Goal: Task Accomplishment & Management: Manage account settings

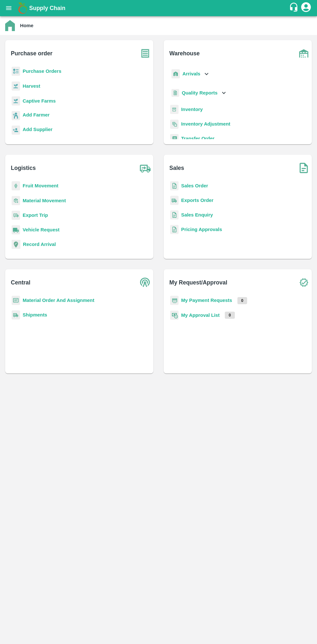
click at [12, 9] on icon "open drawer" at bounding box center [8, 8] width 7 height 7
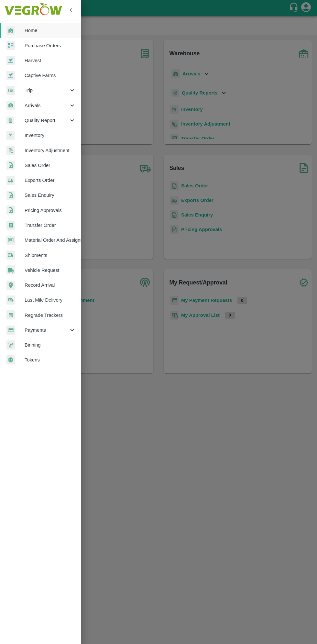
click at [35, 104] on span "Arrivals" at bounding box center [47, 105] width 44 height 7
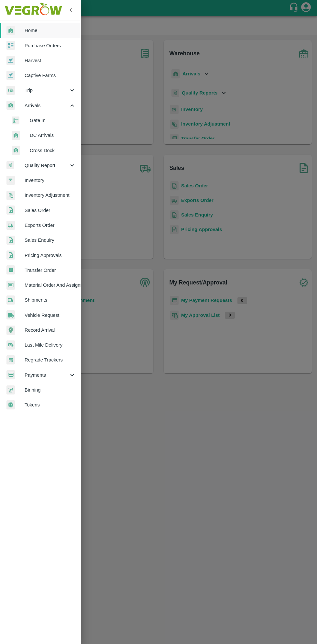
click at [38, 136] on span "DC Arrivals" at bounding box center [53, 135] width 46 height 7
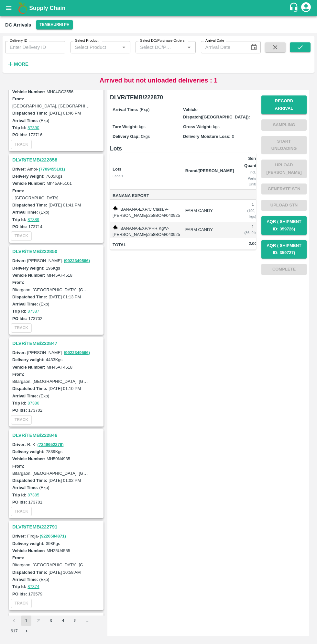
scroll to position [674, 0]
click at [38, 442] on link "( 7249652276 )" at bounding box center [51, 444] width 26 height 5
click at [32, 432] on h3 "DLVR/TEMB/222846" at bounding box center [57, 435] width 90 height 8
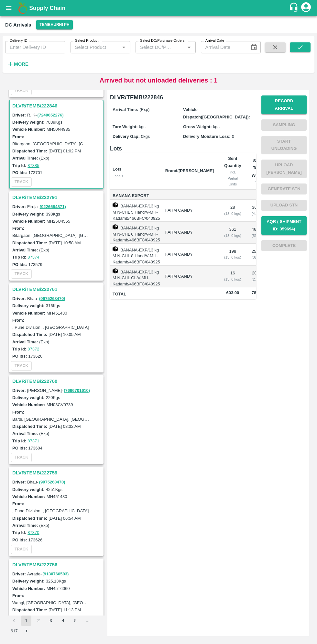
scroll to position [1010, 0]
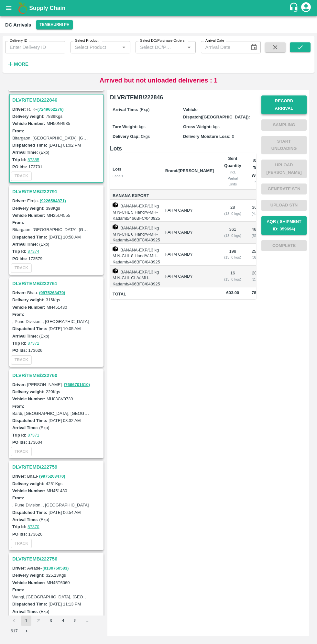
click at [286, 103] on button "Record Arrival" at bounding box center [284, 105] width 45 height 19
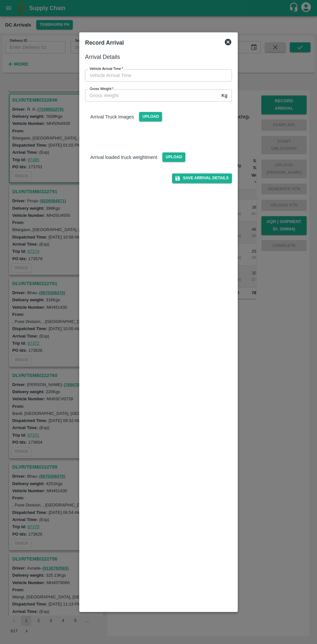
click at [117, 75] on input "Vehicle Arrival Time   *" at bounding box center [156, 75] width 142 height 12
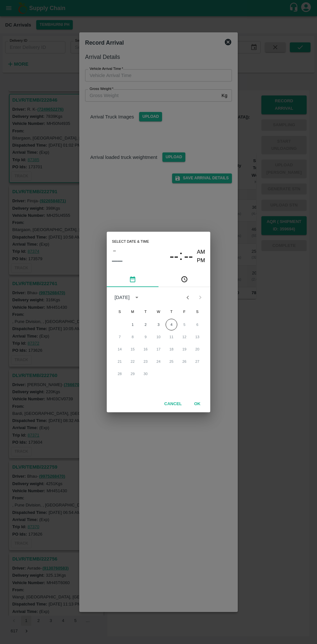
click at [180, 280] on button "pick time" at bounding box center [185, 280] width 52 height 16
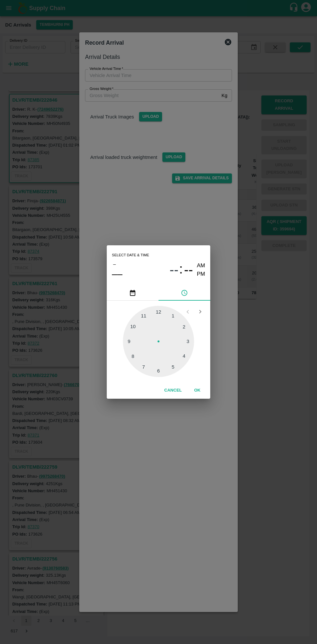
click at [184, 324] on div at bounding box center [158, 341] width 71 height 71
click at [135, 327] on div at bounding box center [158, 341] width 71 height 71
click at [132, 323] on div at bounding box center [158, 341] width 71 height 71
click at [139, 321] on div at bounding box center [158, 341] width 71 height 71
type input "04/09/2025 02:53 AM"
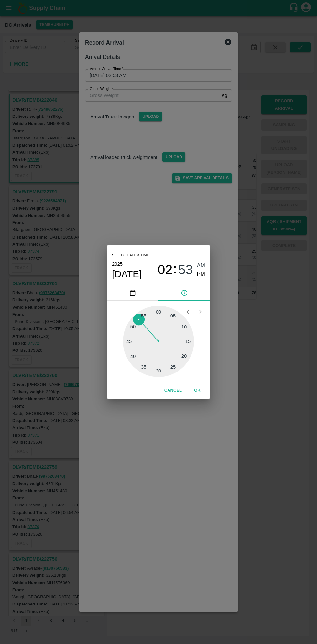
click at [205, 389] on button "OK" at bounding box center [197, 390] width 21 height 11
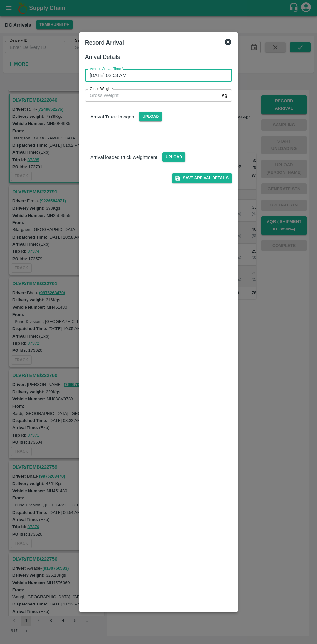
click at [198, 95] on input "Gross Weight   *" at bounding box center [152, 95] width 134 height 12
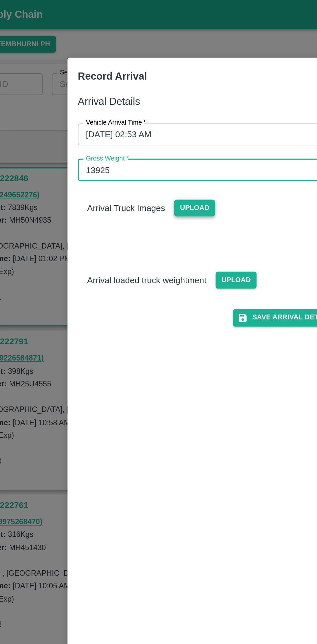
type input "13925"
click at [150, 117] on span "Upload" at bounding box center [150, 116] width 23 height 9
click at [0, 0] on input "Upload" at bounding box center [0, 0] width 0 height 0
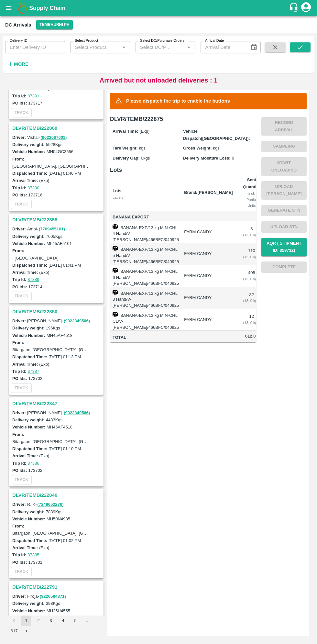
scroll to position [706, 0]
click at [27, 495] on h3 "DLVR/TEMB/222846" at bounding box center [57, 495] width 90 height 8
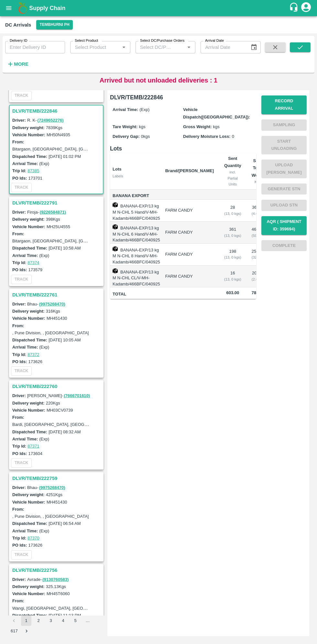
scroll to position [1101, 0]
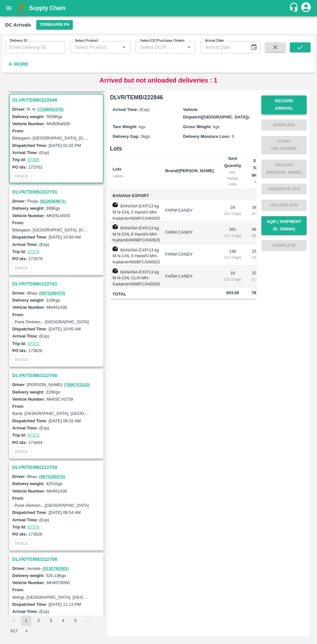
click at [293, 101] on button "Record Arrival" at bounding box center [284, 105] width 45 height 19
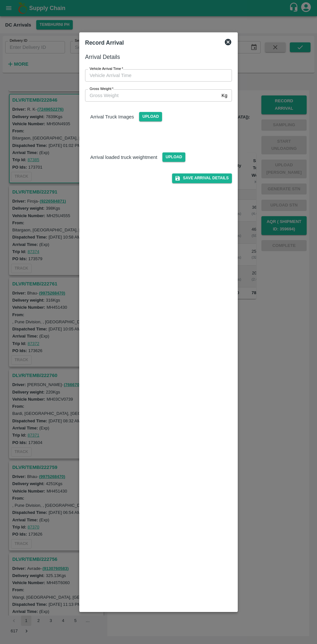
click at [112, 75] on input "Vehicle Arrival Time   *" at bounding box center [156, 75] width 142 height 12
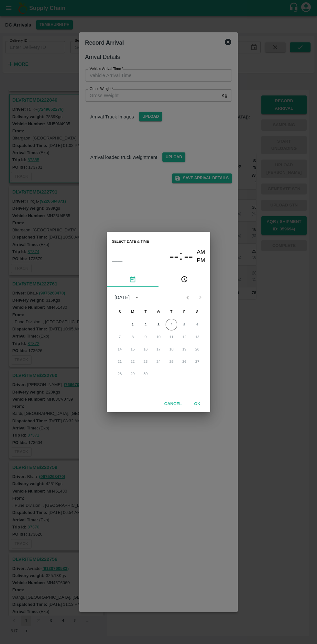
click at [188, 277] on icon "pick time" at bounding box center [184, 279] width 7 height 7
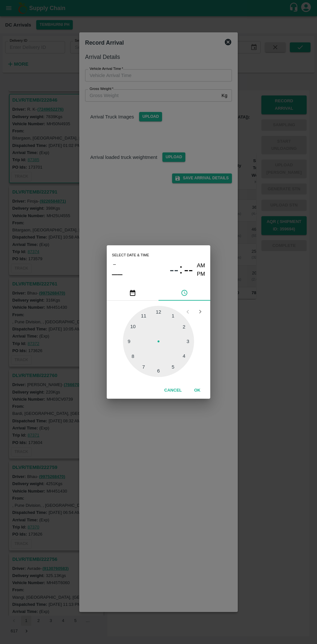
click at [186, 326] on div at bounding box center [158, 341] width 71 height 71
click at [137, 326] on div at bounding box center [158, 341] width 71 height 71
type input "[DATE] 02:51 AM"
click at [202, 388] on button "OK" at bounding box center [197, 390] width 21 height 11
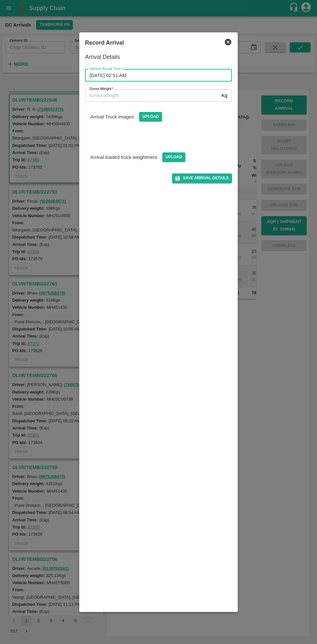
click at [108, 95] on input "Gross Weight   *" at bounding box center [152, 95] width 134 height 12
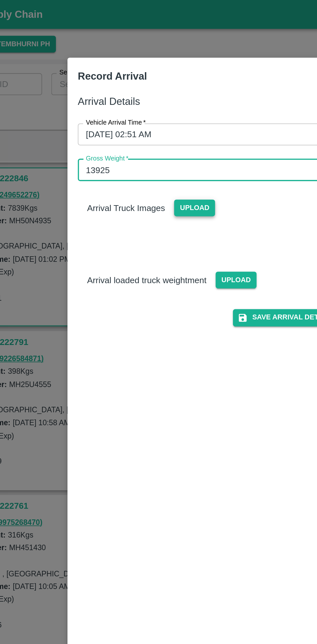
type input "13925"
click at [155, 116] on span "Upload" at bounding box center [150, 116] width 23 height 9
click at [0, 0] on input "Upload" at bounding box center [0, 0] width 0 height 0
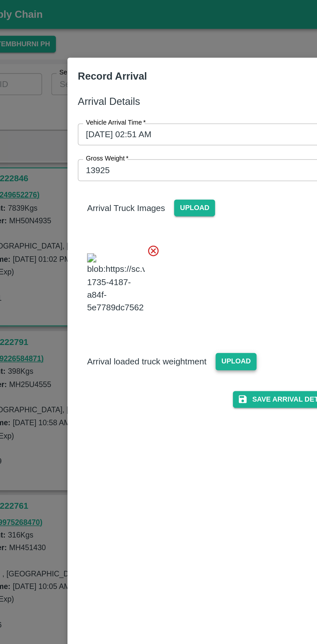
click at [175, 208] on span "Upload" at bounding box center [174, 202] width 23 height 9
click at [0, 0] on input "Upload" at bounding box center [0, 0] width 0 height 0
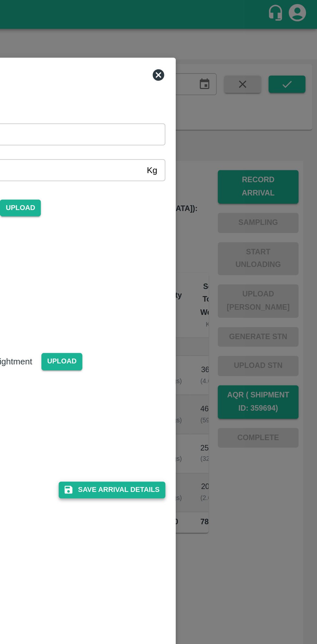
click at [207, 280] on button "Save Arrival Details" at bounding box center [202, 274] width 60 height 9
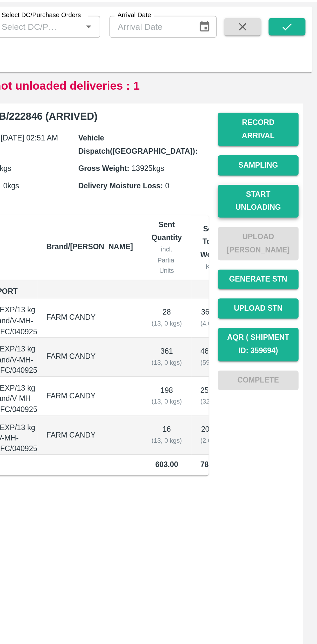
click at [296, 138] on button "Start Unloading" at bounding box center [284, 145] width 45 height 19
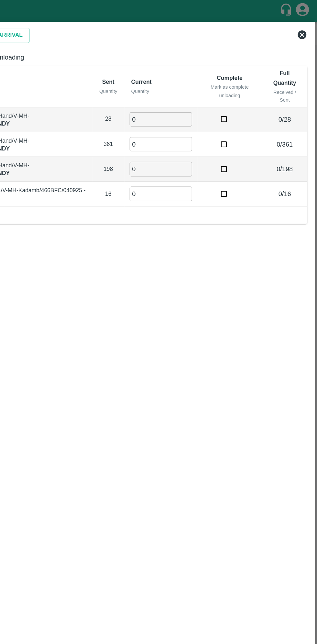
scroll to position [0, 0]
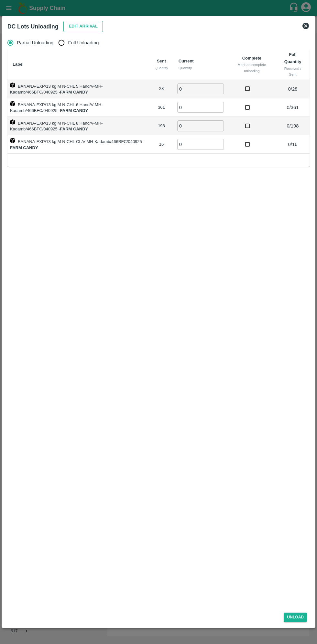
click at [86, 22] on button "Edit Arrival" at bounding box center [82, 26] width 39 height 11
